Goal: Transaction & Acquisition: Book appointment/travel/reservation

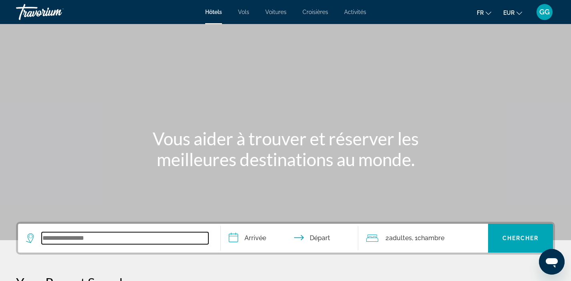
click at [106, 240] on input "Search widget" at bounding box center [125, 238] width 167 height 12
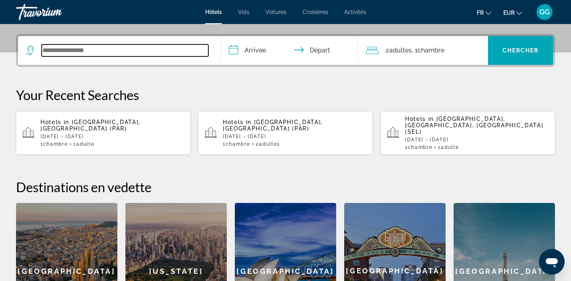
scroll to position [196, 0]
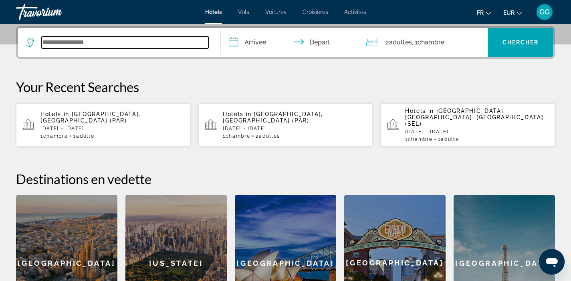
paste input "********"
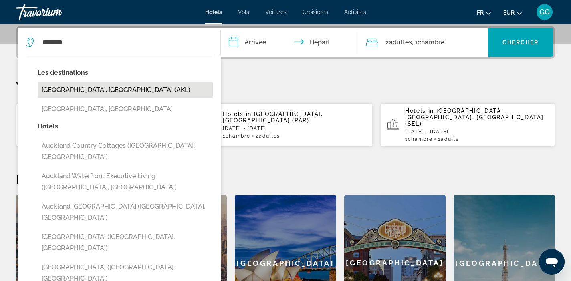
click at [167, 89] on button "Auckland, New Zealand (AKL)" at bounding box center [125, 89] width 175 height 15
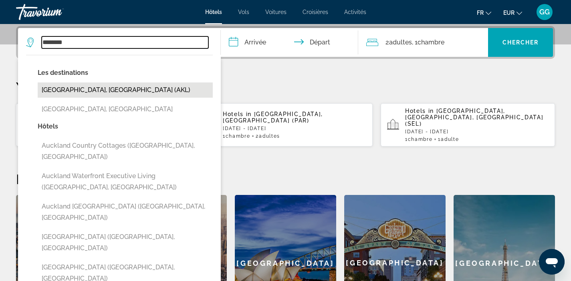
type input "**********"
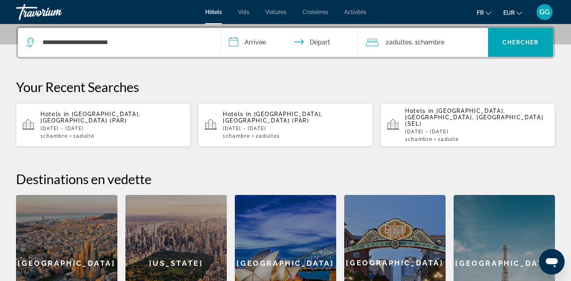
click at [260, 47] on input "**********" at bounding box center [291, 43] width 141 height 31
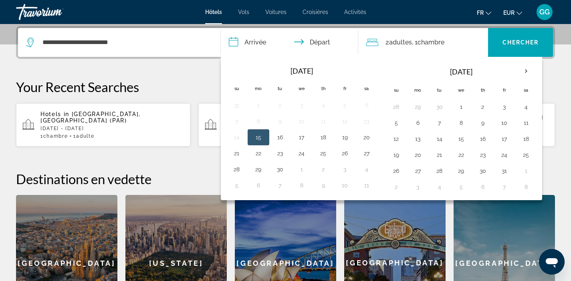
click at [255, 137] on button "15" at bounding box center [258, 137] width 13 height 11
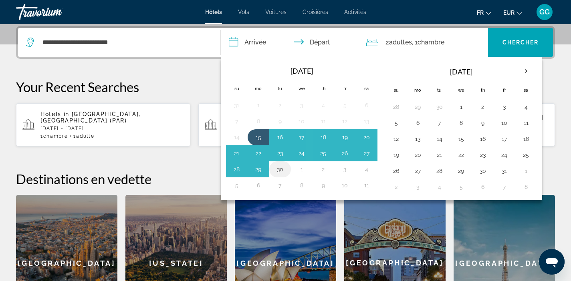
click at [277, 168] on button "30" at bounding box center [280, 169] width 13 height 11
type input "**********"
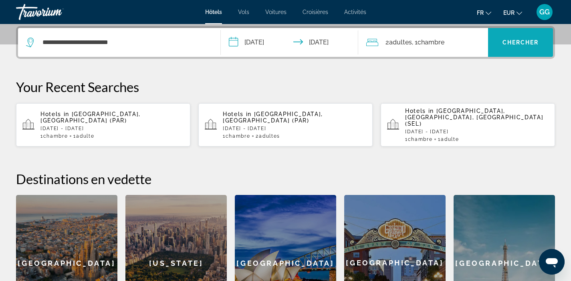
click at [511, 40] on span "Chercher" at bounding box center [520, 42] width 36 height 6
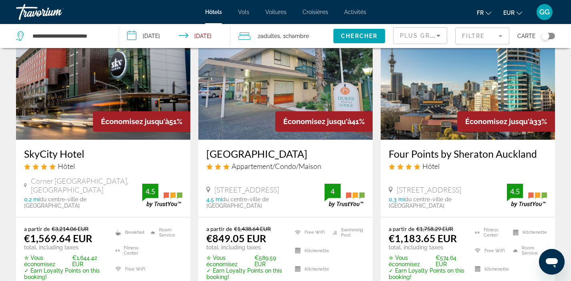
scroll to position [81, 0]
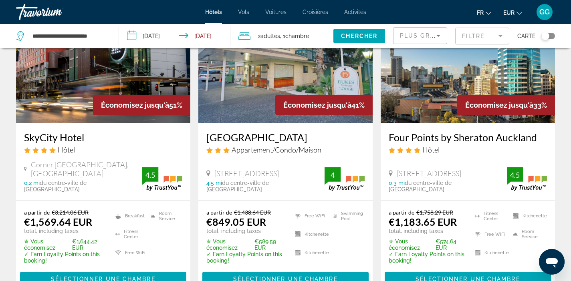
click at [237, 115] on img "Main content" at bounding box center [285, 59] width 174 height 128
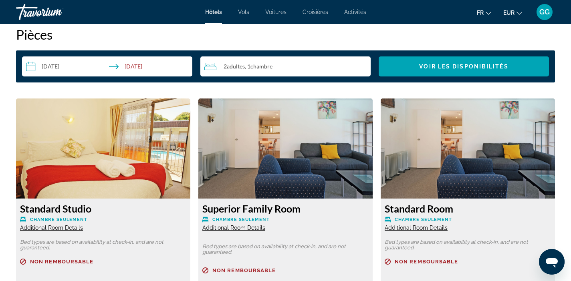
scroll to position [1035, 0]
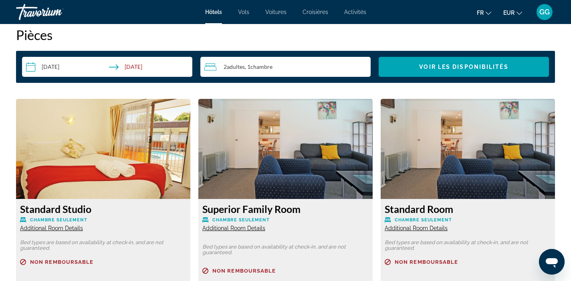
click at [39, 227] on span "Additional Room Details" at bounding box center [51, 228] width 63 height 6
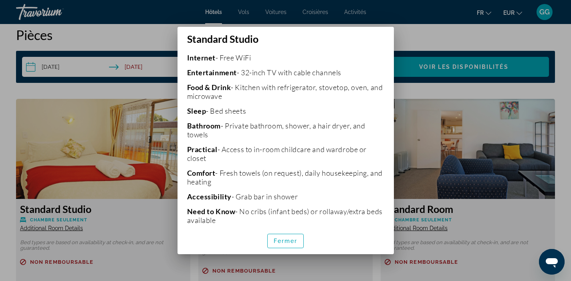
scroll to position [0, 0]
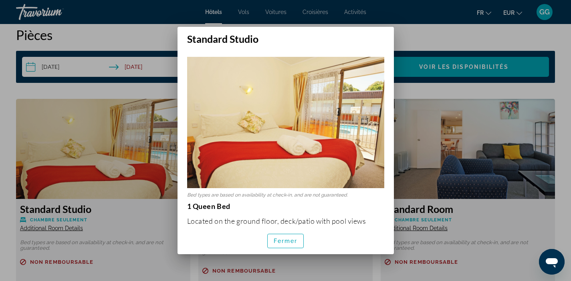
click at [0, 155] on div at bounding box center [285, 140] width 571 height 281
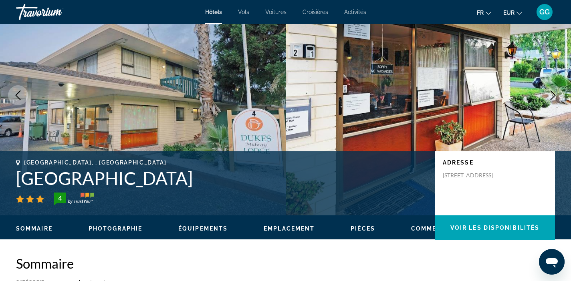
scroll to position [49, 0]
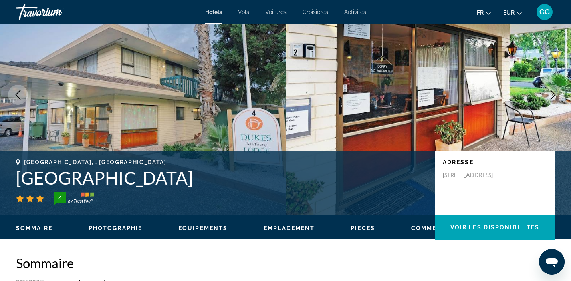
drag, startPoint x: 16, startPoint y: 175, endPoint x: 189, endPoint y: 183, distance: 173.2
click at [189, 183] on h1 "Dukes Midway Lodge" at bounding box center [221, 177] width 410 height 21
copy h1 "Dukes Midway Lodge"
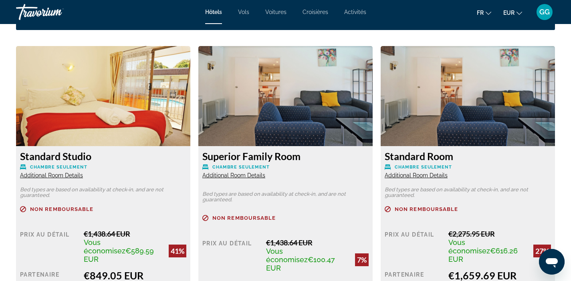
scroll to position [1088, 0]
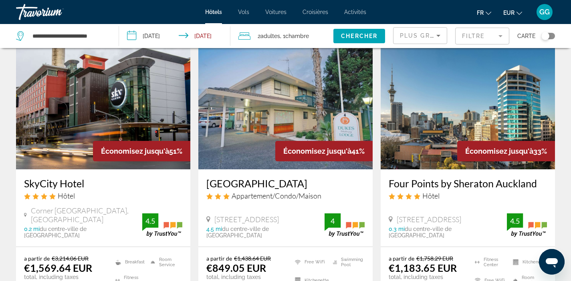
scroll to position [30, 0]
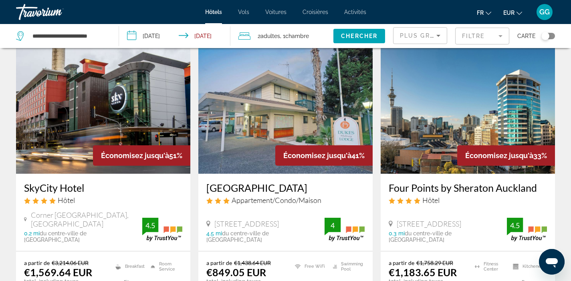
drag, startPoint x: 22, startPoint y: 187, endPoint x: 93, endPoint y: 189, distance: 70.5
click at [93, 189] on div "SkyCity Hotel Hôtel Corner Victoria And Federal Streets, Auckland 0.2 mi du cen…" at bounding box center [103, 212] width 174 height 77
copy h3 "SkyCity Hotel"
click at [94, 137] on img "Main content" at bounding box center [103, 110] width 174 height 128
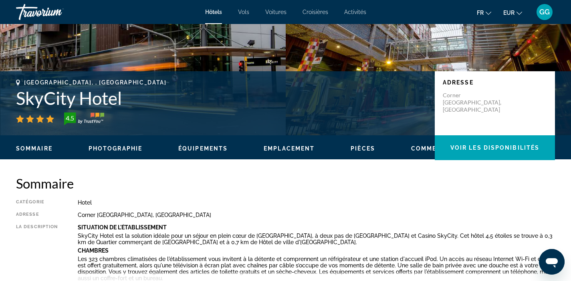
scroll to position [163, 0]
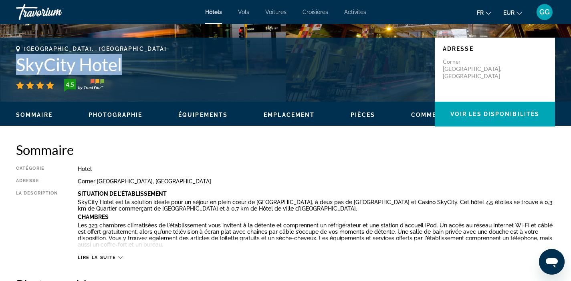
drag, startPoint x: 17, startPoint y: 66, endPoint x: 136, endPoint y: 64, distance: 118.9
click at [136, 64] on h1 "SkyCity Hotel" at bounding box center [221, 64] width 410 height 21
copy h1 "SkyCity Hotel"
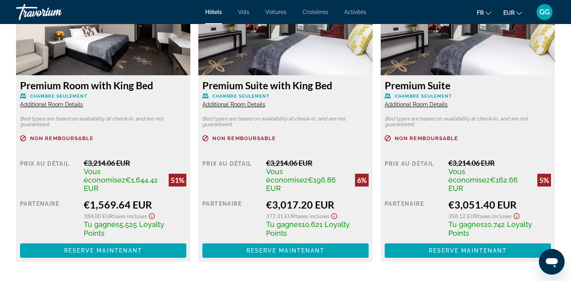
scroll to position [1159, 0]
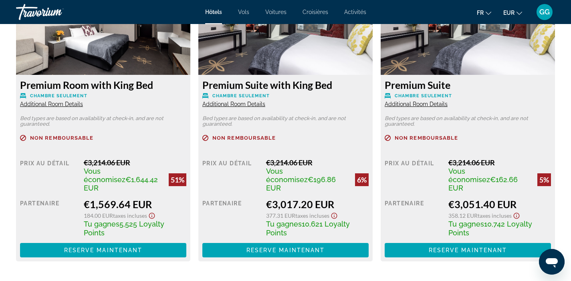
drag, startPoint x: 21, startPoint y: 84, endPoint x: 165, endPoint y: 86, distance: 144.2
click at [165, 86] on h3 "Premium Room with King Bed" at bounding box center [103, 85] width 166 height 12
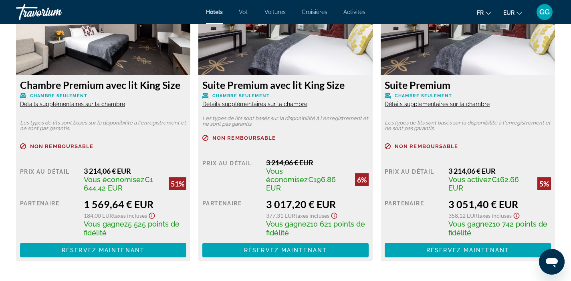
click at [46, 81] on font "Chambre Premium avec lit King Size" at bounding box center [100, 85] width 160 height 12
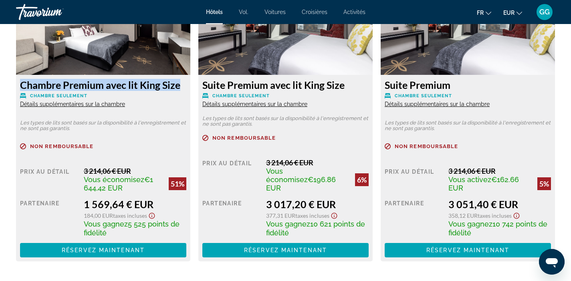
drag, startPoint x: 22, startPoint y: 86, endPoint x: 181, endPoint y: 88, distance: 159.8
click at [181, 88] on h3 "Chambre Premium avec lit King Size" at bounding box center [103, 85] width 166 height 12
copy font "Chambre Premium avec lit King Size"
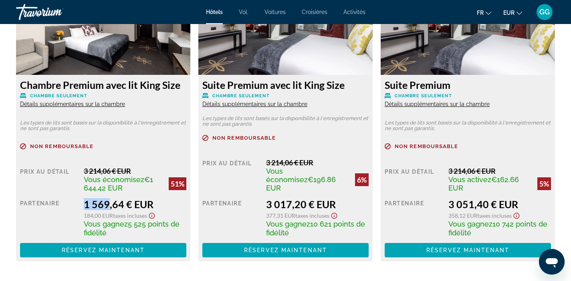
drag, startPoint x: 84, startPoint y: 195, endPoint x: 107, endPoint y: 195, distance: 22.8
click at [107, 198] on font "1 569,64 € EUR" at bounding box center [119, 204] width 70 height 12
copy font "1 569"
drag, startPoint x: 130, startPoint y: 215, endPoint x: 147, endPoint y: 222, distance: 17.8
click at [147, 222] on div "Vous gagnez 5 525 points de fidélité" at bounding box center [135, 228] width 103 height 18
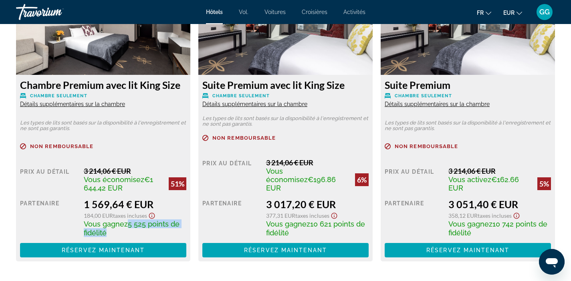
copy font "5 525 points de fidélité"
